Goal: Find specific page/section: Find specific page/section

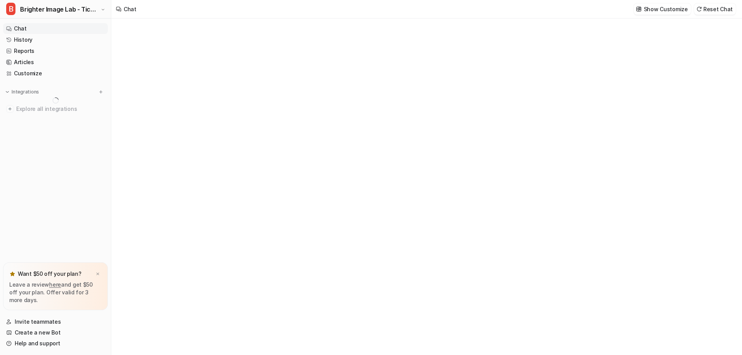
type textarea "**********"
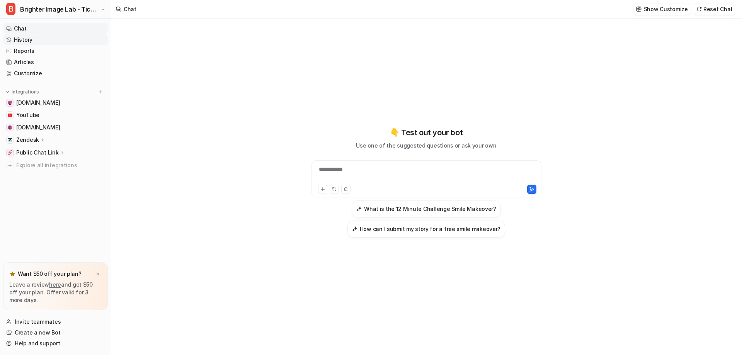
click at [56, 40] on link "History" at bounding box center [55, 39] width 105 height 11
